Goal: Download file/media

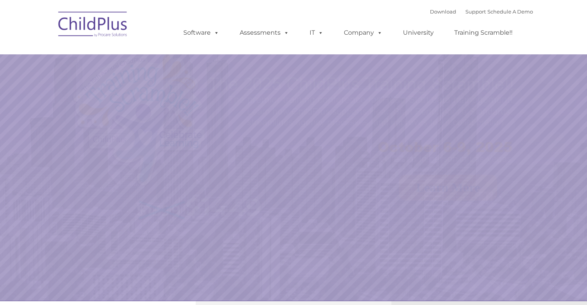
select select "MEDIUM"
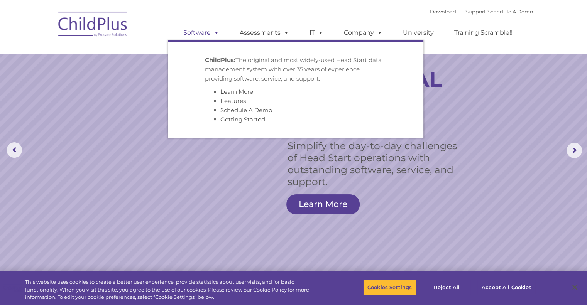
click at [202, 32] on link "Software" at bounding box center [201, 32] width 51 height 15
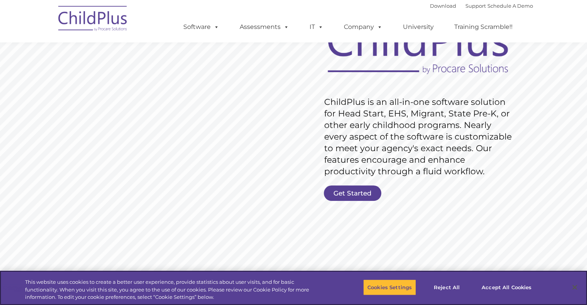
scroll to position [97, 0]
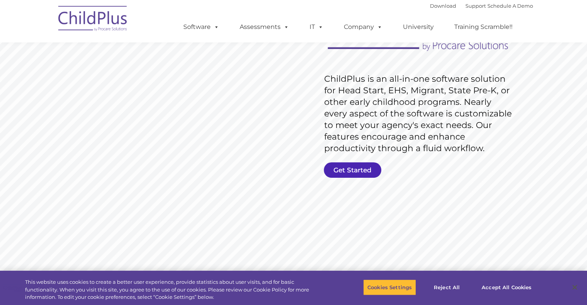
click at [331, 171] on link "Get Started" at bounding box center [352, 169] width 57 height 15
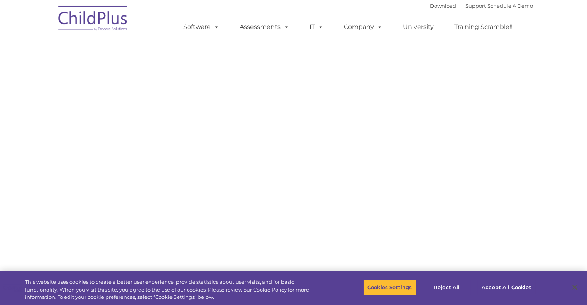
select select "MEDIUM"
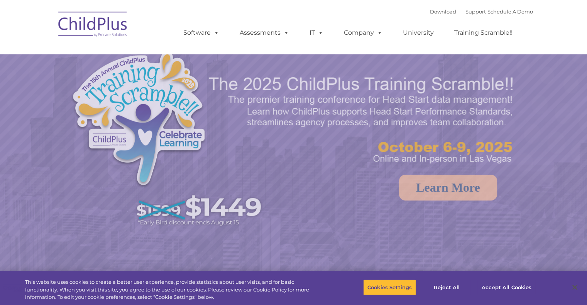
select select "MEDIUM"
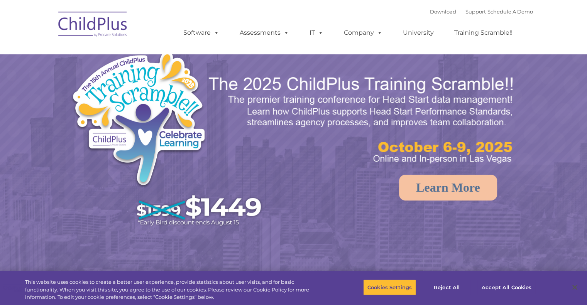
select select "MEDIUM"
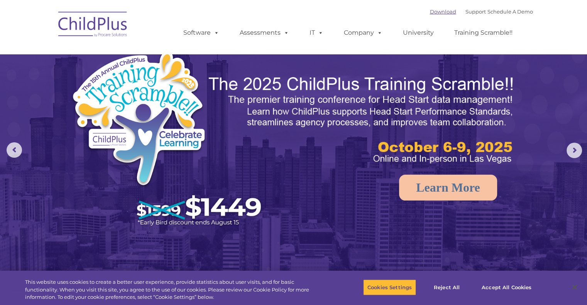
click at [430, 12] on link "Download" at bounding box center [443, 11] width 26 height 6
